Goal: Browse casually

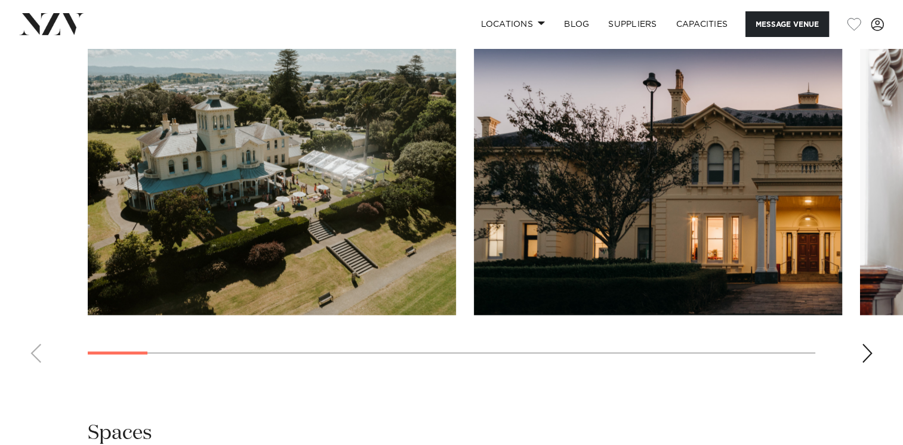
scroll to position [1193, 0]
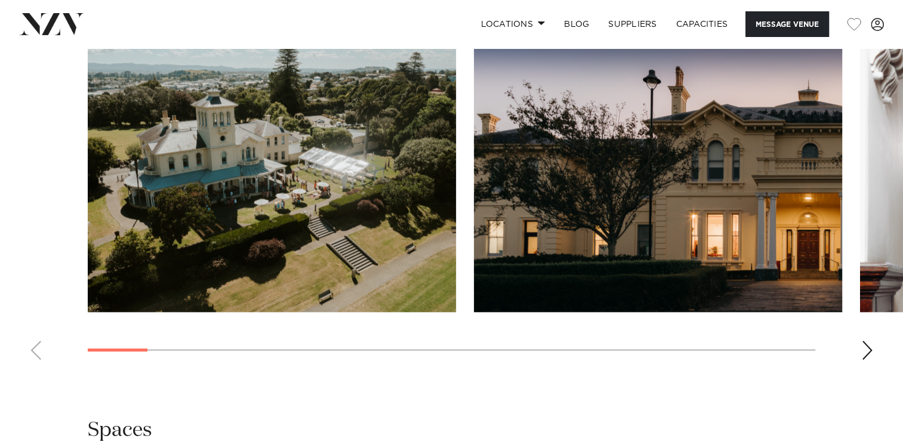
click at [869, 341] on div "Next slide" at bounding box center [867, 350] width 12 height 19
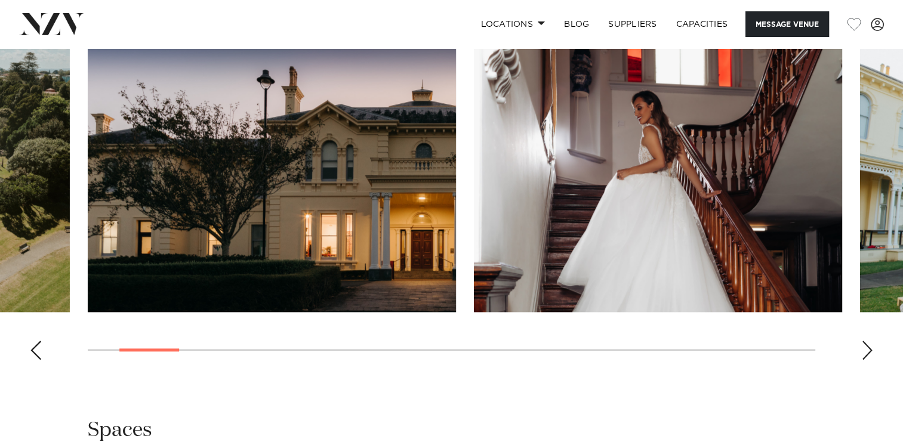
click at [869, 341] on div "Next slide" at bounding box center [867, 350] width 12 height 19
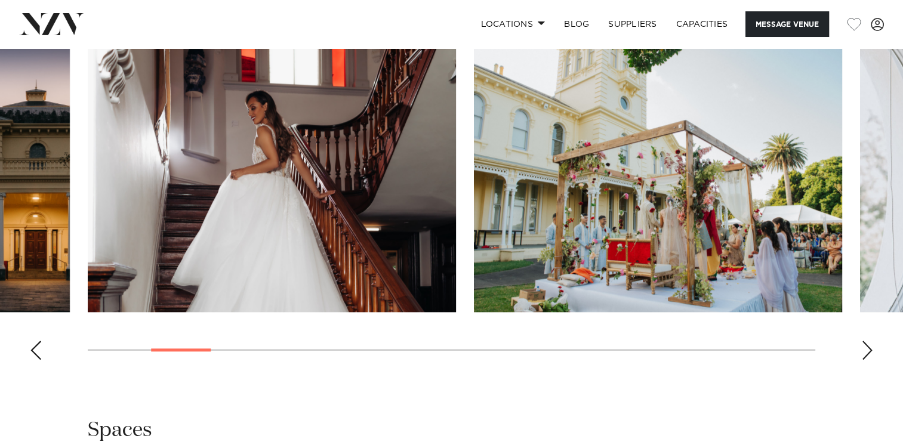
click at [869, 341] on div "Next slide" at bounding box center [867, 350] width 12 height 19
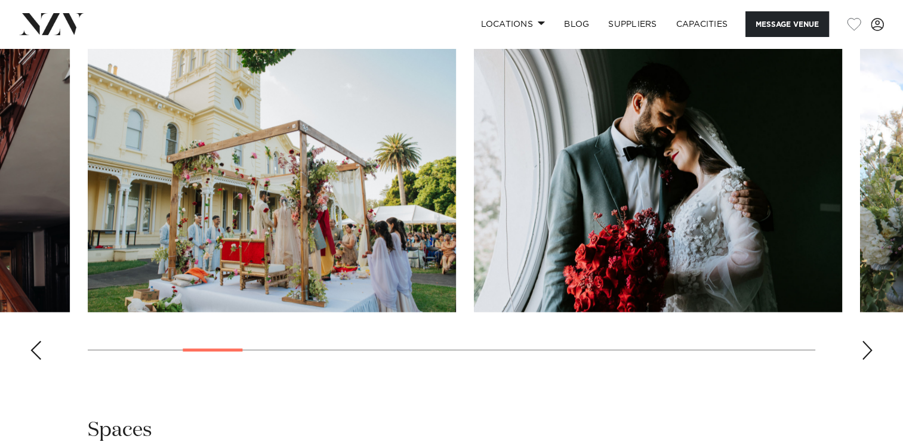
click at [869, 341] on div "Next slide" at bounding box center [867, 350] width 12 height 19
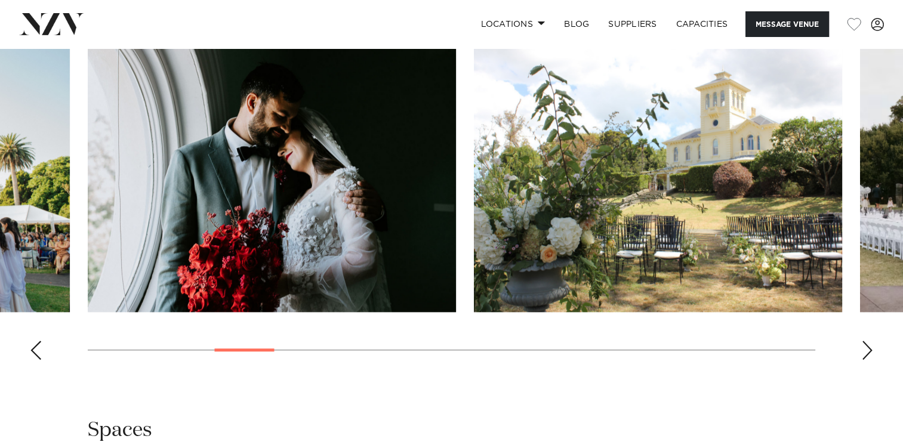
click at [869, 341] on div "Next slide" at bounding box center [867, 350] width 12 height 19
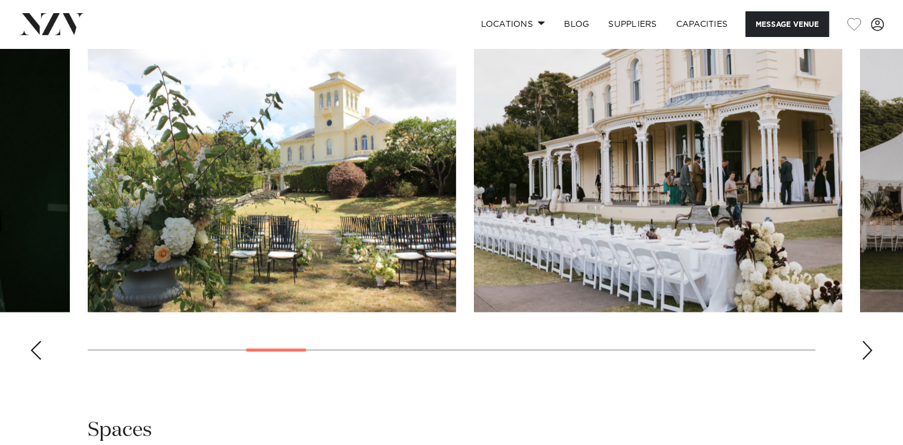
click at [869, 341] on div "Next slide" at bounding box center [867, 350] width 12 height 19
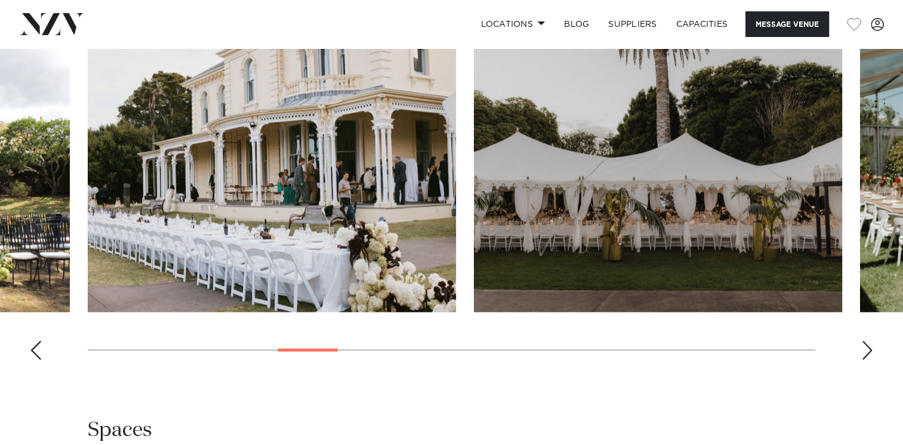
click at [869, 341] on div "Next slide" at bounding box center [867, 350] width 12 height 19
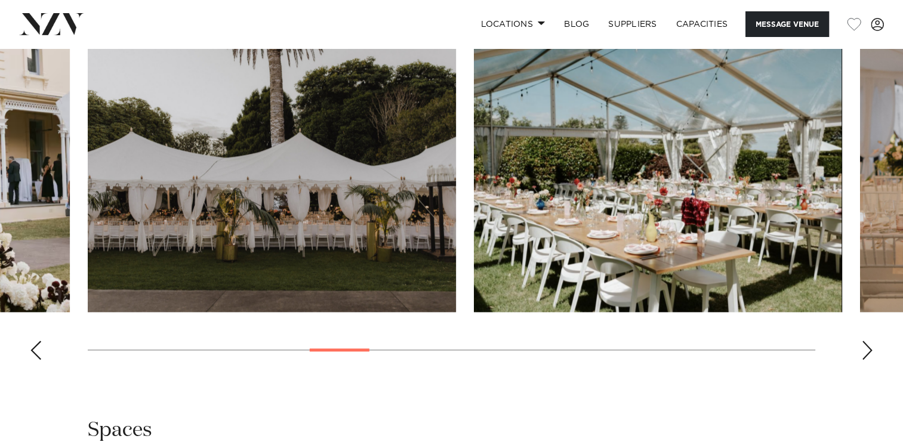
click at [869, 341] on div "Next slide" at bounding box center [867, 350] width 12 height 19
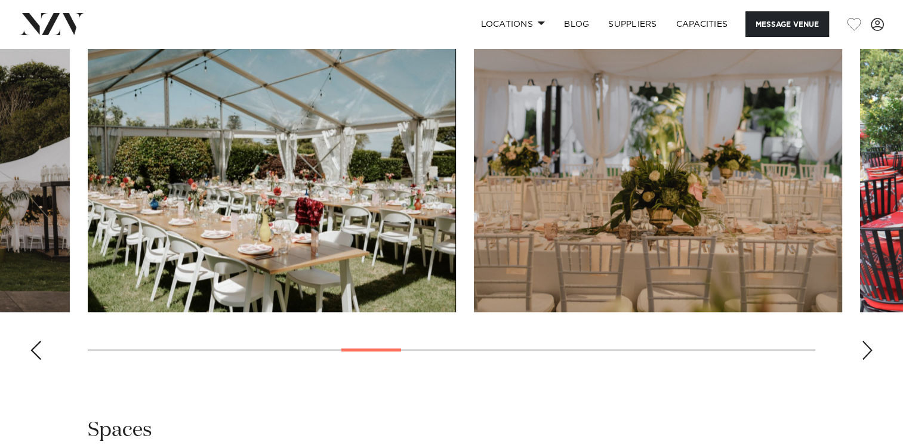
click at [869, 341] on div "Next slide" at bounding box center [867, 350] width 12 height 19
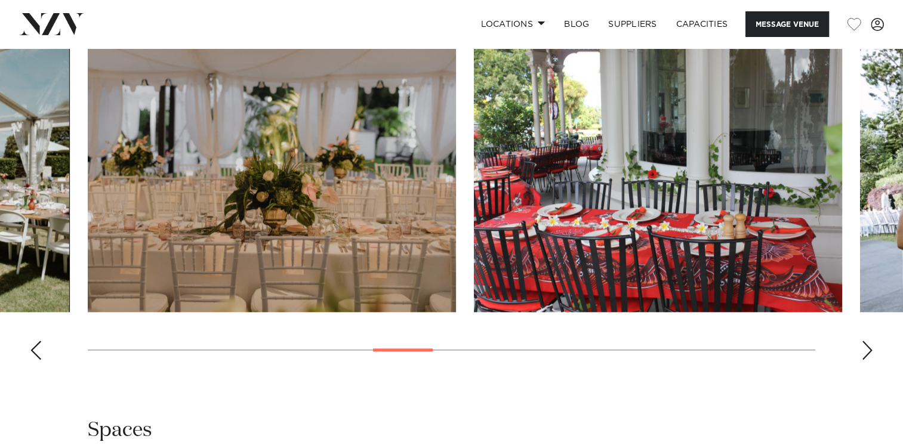
click at [869, 341] on div "Next slide" at bounding box center [867, 350] width 12 height 19
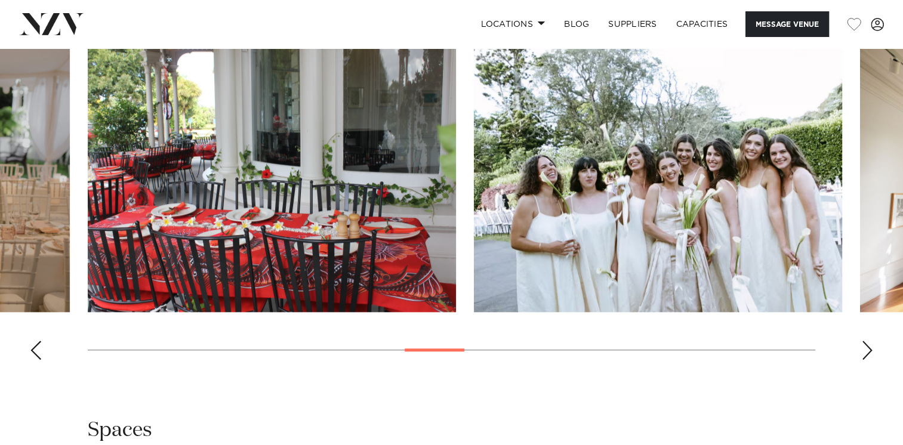
click at [869, 341] on div "Next slide" at bounding box center [867, 350] width 12 height 19
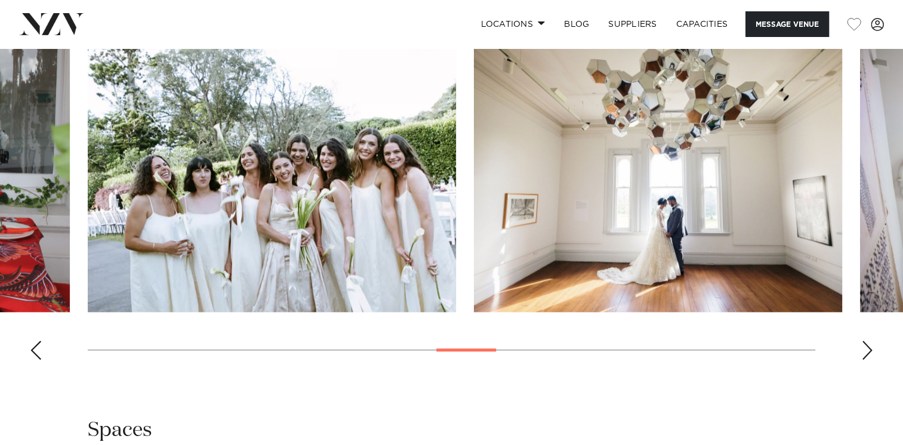
click at [869, 341] on div "Next slide" at bounding box center [867, 350] width 12 height 19
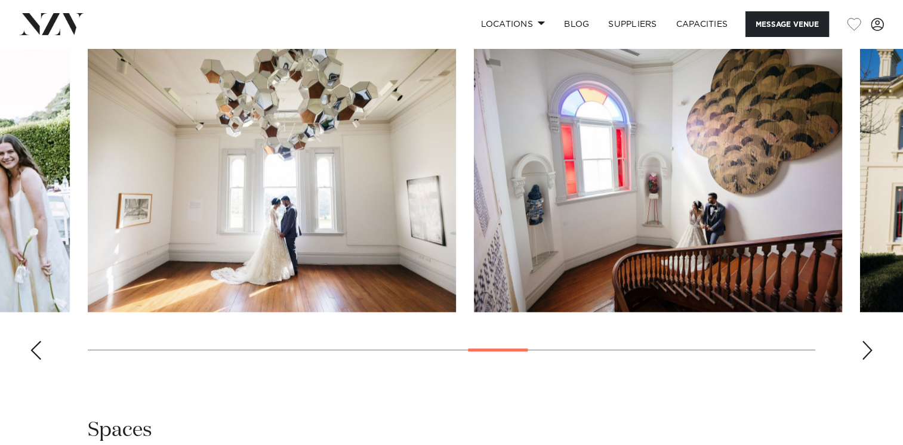
click at [869, 341] on div "Next slide" at bounding box center [867, 350] width 12 height 19
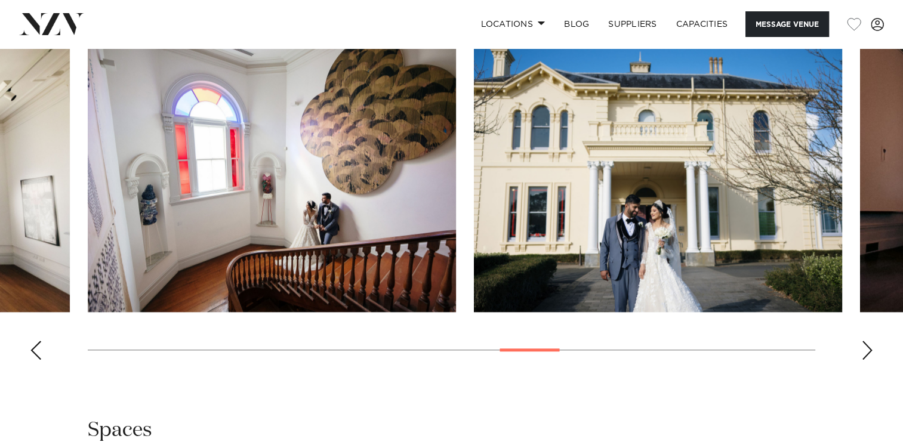
click at [869, 341] on div "Next slide" at bounding box center [867, 350] width 12 height 19
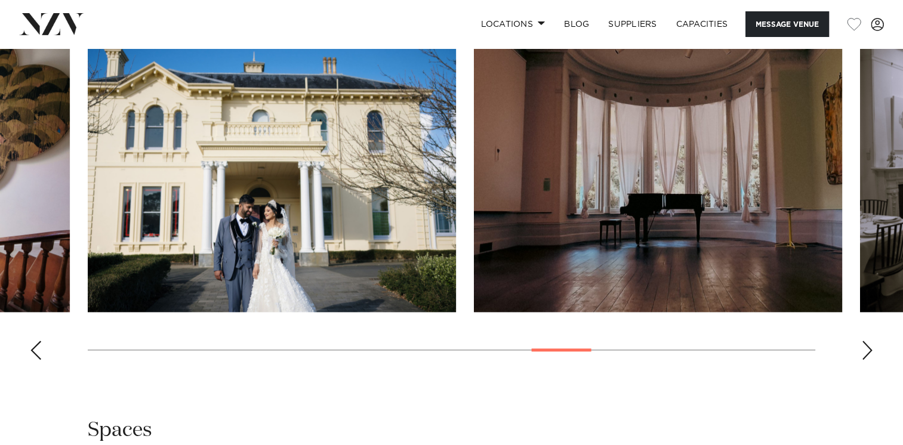
click at [869, 341] on div "Next slide" at bounding box center [867, 350] width 12 height 19
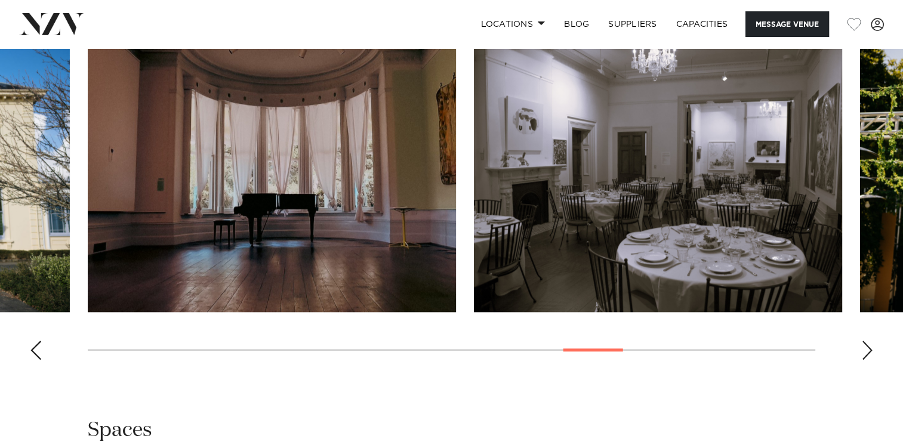
click at [869, 341] on div "Next slide" at bounding box center [867, 350] width 12 height 19
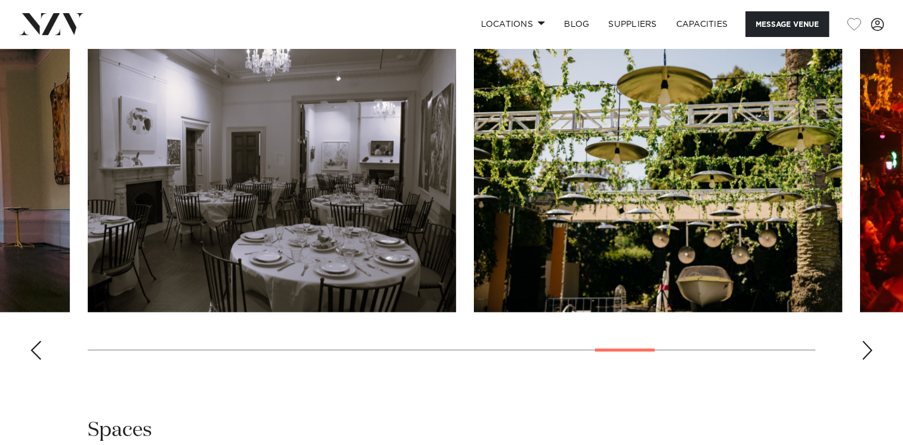
click at [869, 341] on div "Next slide" at bounding box center [867, 350] width 12 height 19
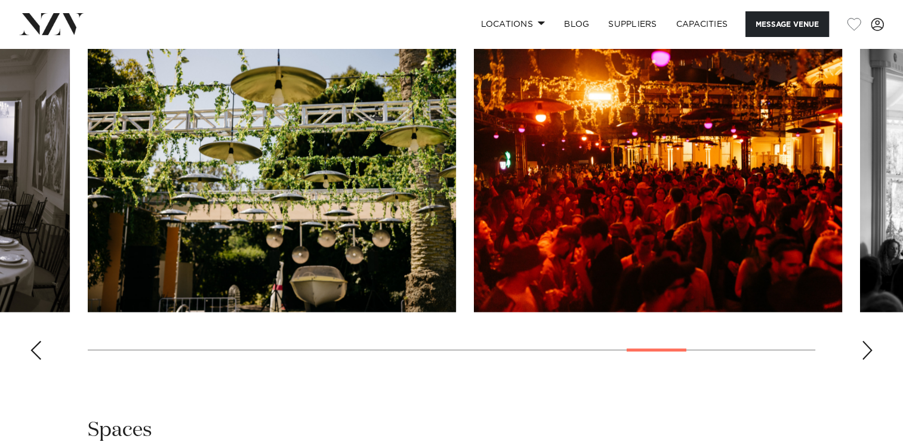
click at [869, 341] on div "Next slide" at bounding box center [867, 350] width 12 height 19
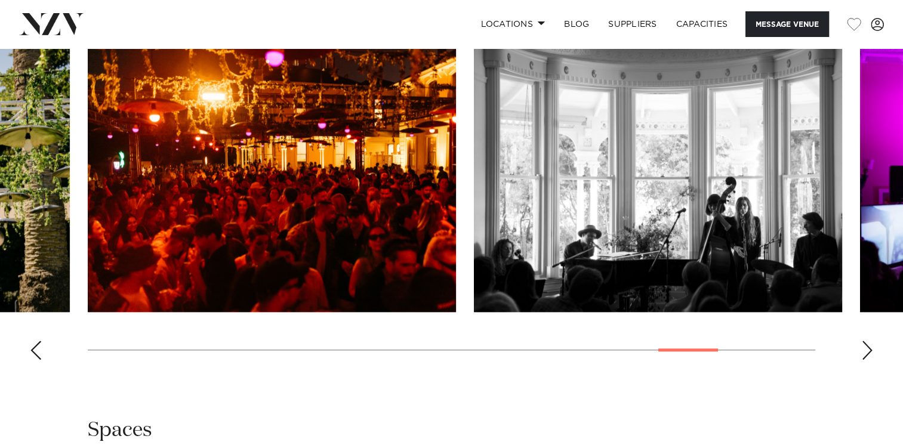
click at [869, 341] on div "Next slide" at bounding box center [867, 350] width 12 height 19
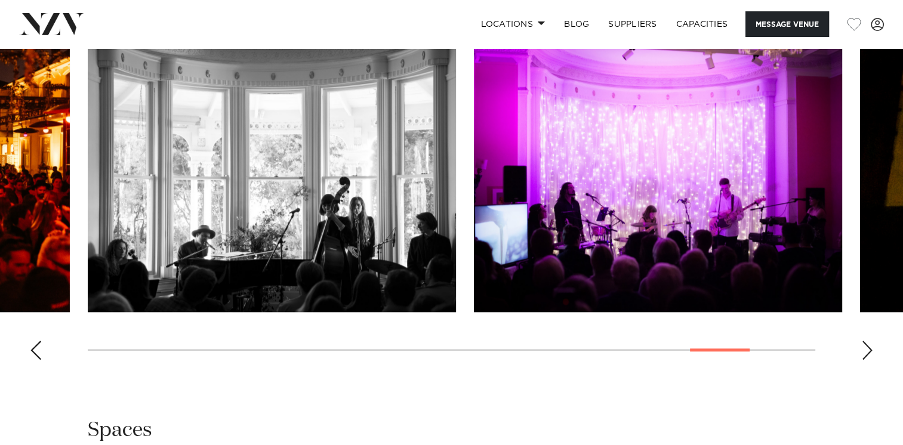
click at [869, 341] on div "Next slide" at bounding box center [867, 350] width 12 height 19
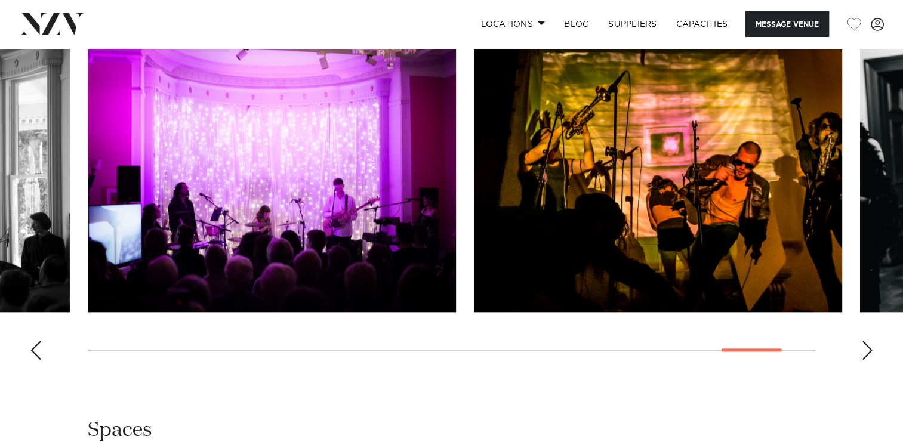
click at [869, 341] on div "Next slide" at bounding box center [867, 350] width 12 height 19
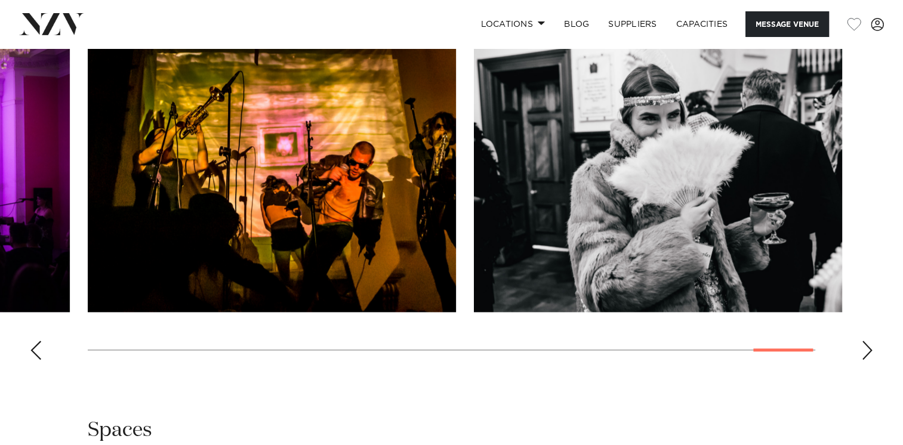
click at [869, 341] on div "Next slide" at bounding box center [867, 350] width 12 height 19
